Goal: Task Accomplishment & Management: Manage account settings

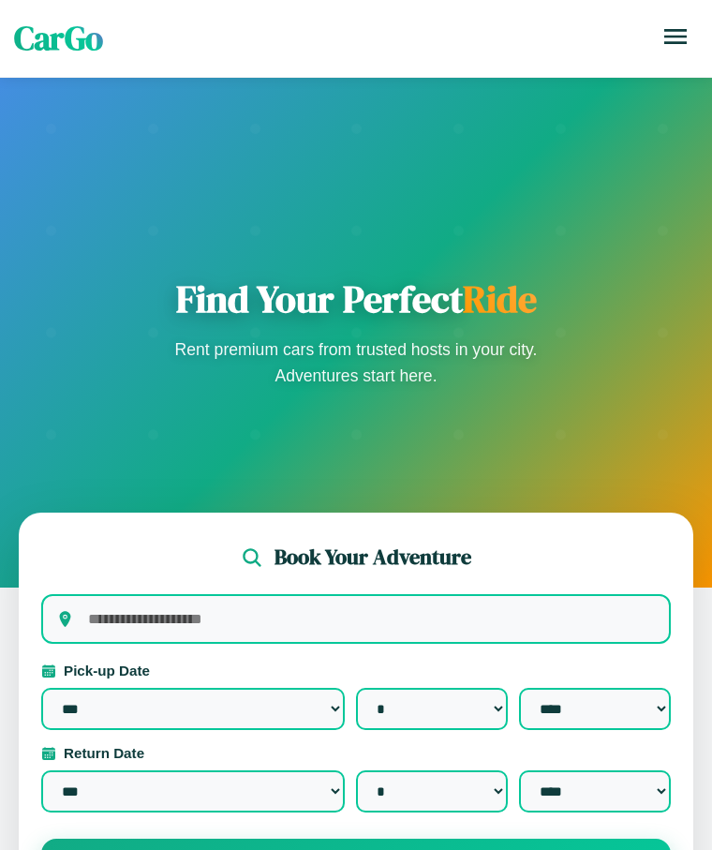
select select "*"
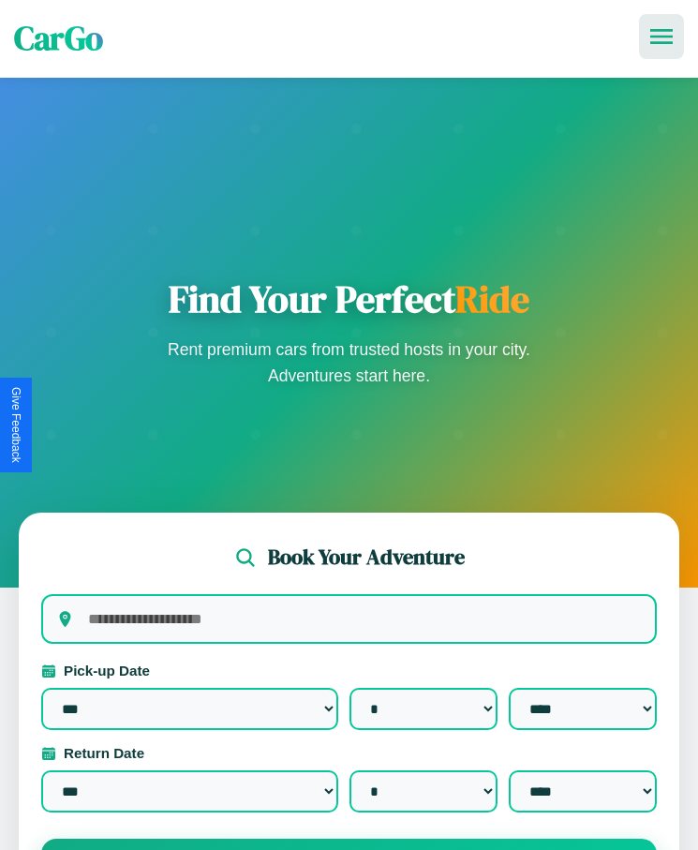
click at [661, 37] on icon at bounding box center [661, 36] width 22 height 15
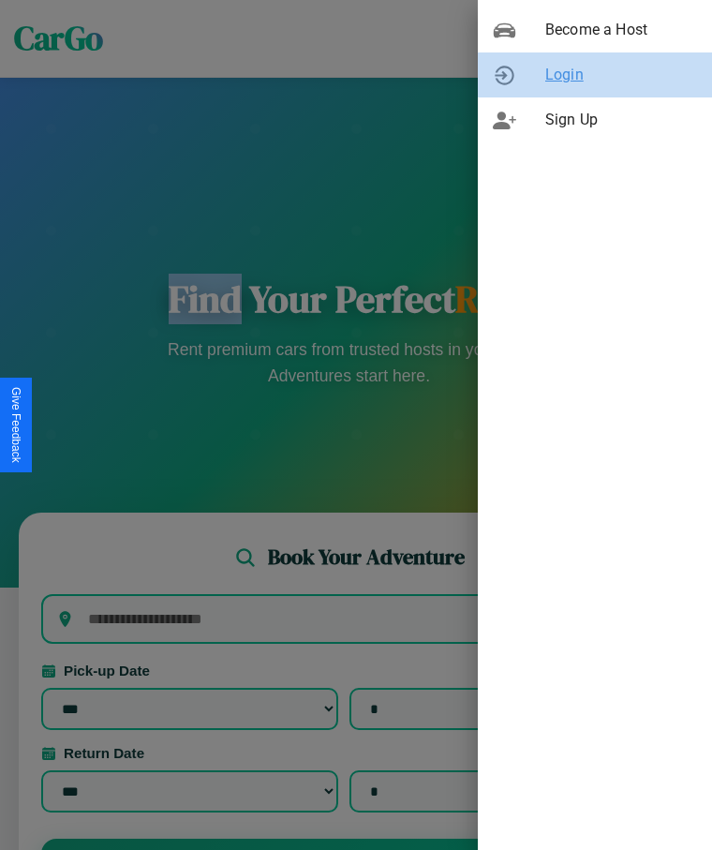
click at [595, 75] on span "Login" at bounding box center [621, 75] width 152 height 22
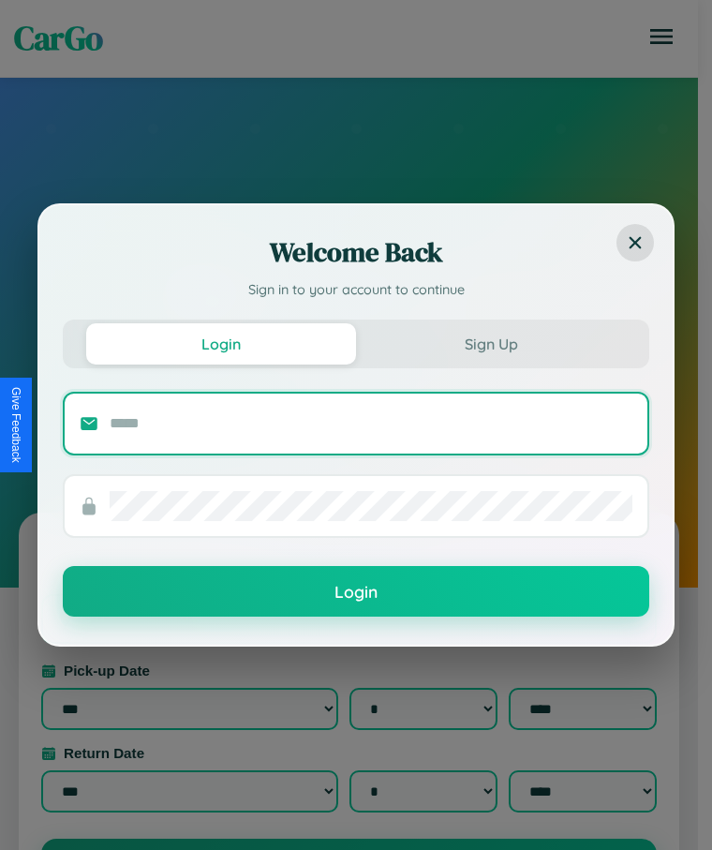
click at [371, 422] on input "text" at bounding box center [371, 423] width 523 height 30
type input "**********"
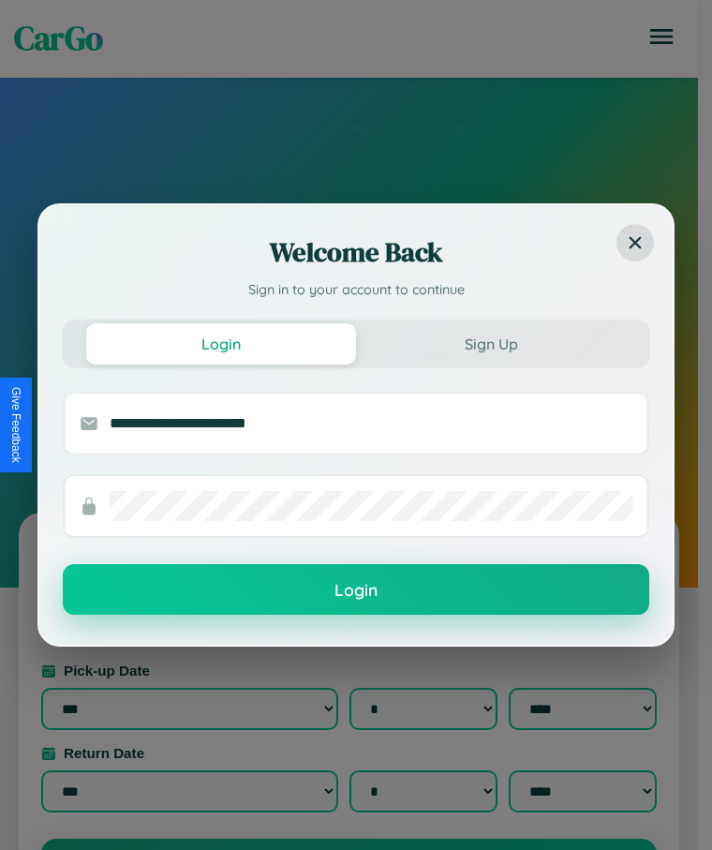
click at [356, 590] on button "Login" at bounding box center [356, 589] width 586 height 51
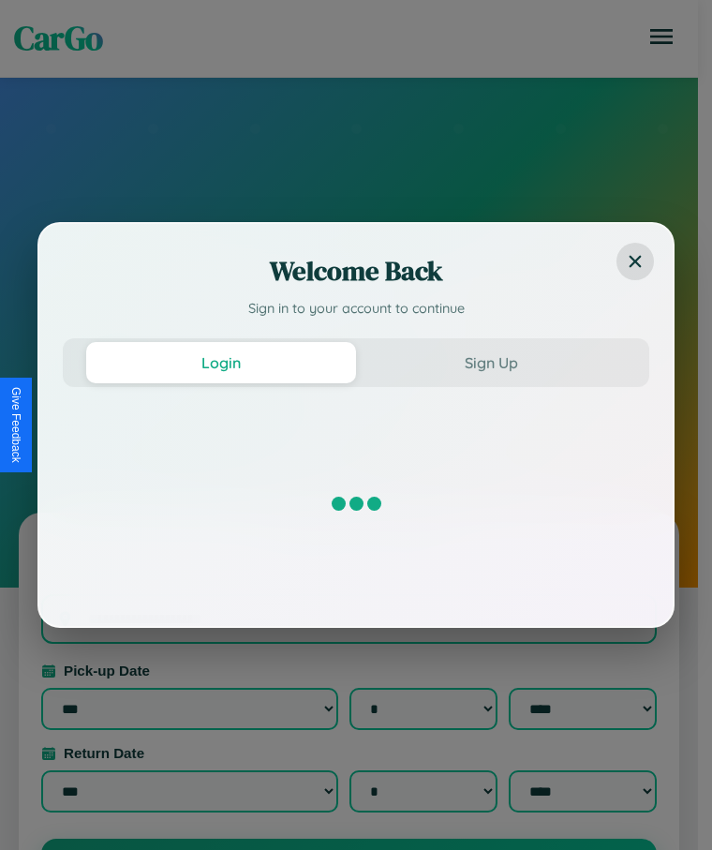
select select "*"
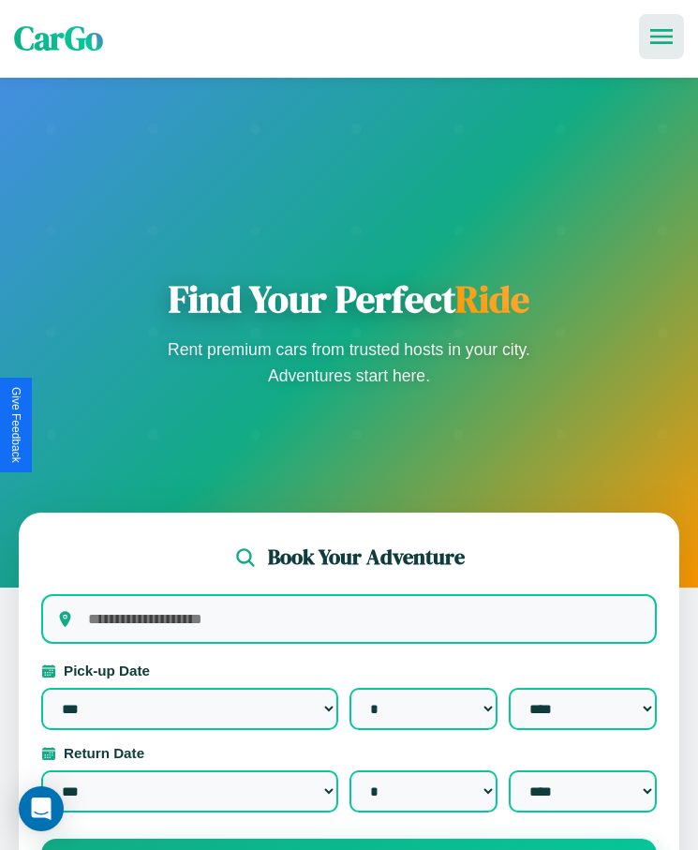
click at [661, 37] on icon at bounding box center [661, 36] width 22 height 15
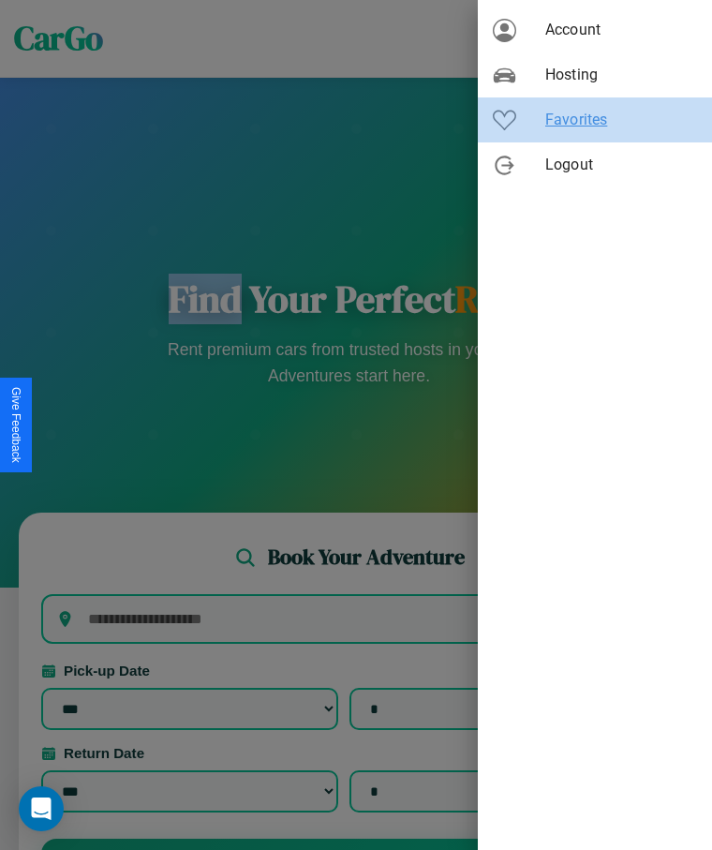
click at [595, 120] on span "Favorites" at bounding box center [621, 120] width 152 height 22
